Goal: Task Accomplishment & Management: Manage account settings

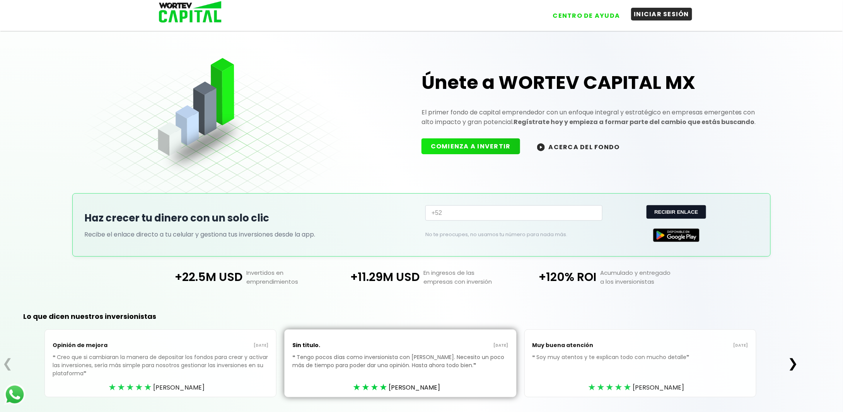
click at [651, 16] on button "INICIAR SESIÓN" at bounding box center [661, 14] width 61 height 13
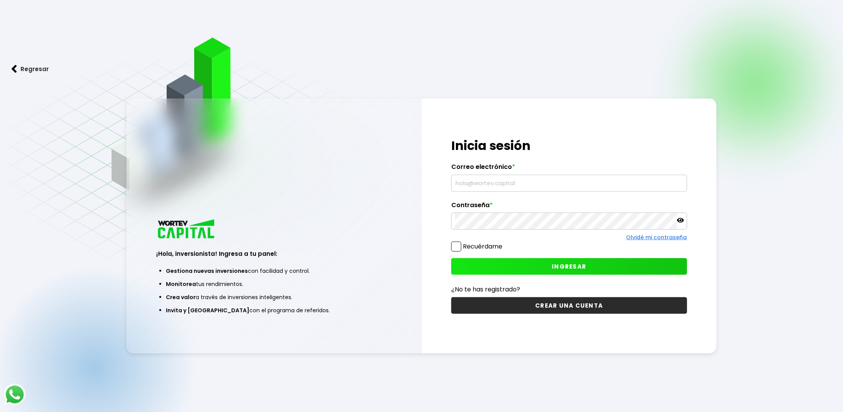
click at [466, 183] on input "text" at bounding box center [569, 183] width 229 height 16
type input "[EMAIL_ADDRESS][DOMAIN_NAME]"
click at [495, 271] on button "INGRESAR" at bounding box center [569, 266] width 236 height 17
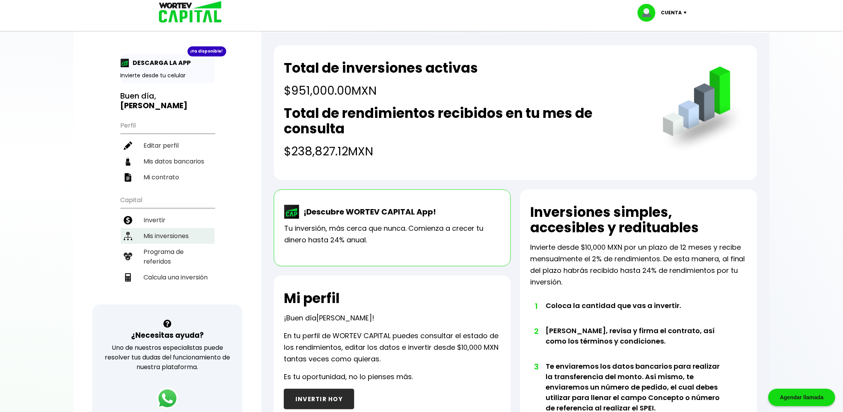
click at [157, 228] on li "Mis inversiones" at bounding box center [168, 236] width 94 height 16
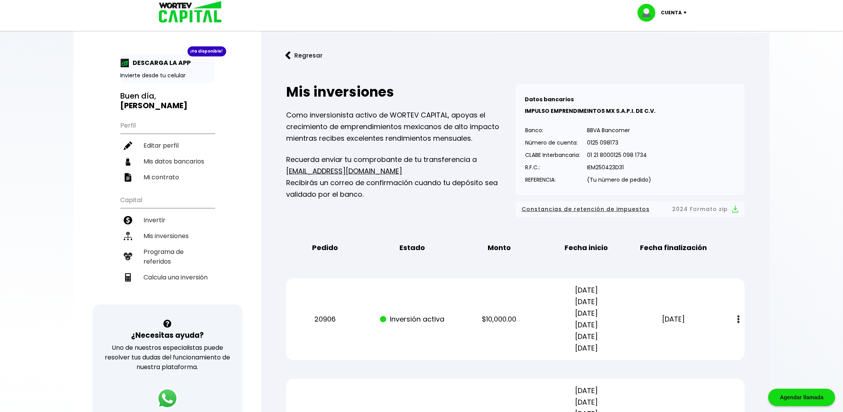
click at [686, 14] on div "Cuenta" at bounding box center [665, 13] width 55 height 18
click at [656, 46] on li "Cerrar sesión" at bounding box center [663, 52] width 62 height 16
